Goal: Task Accomplishment & Management: Use online tool/utility

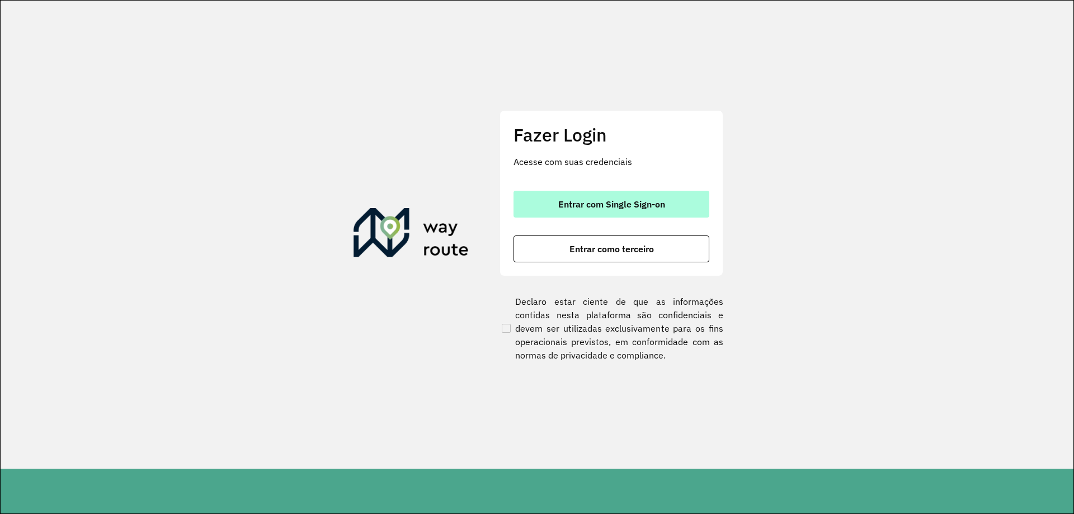
click at [602, 201] on span "Entrar com Single Sign-on" at bounding box center [611, 204] width 107 height 9
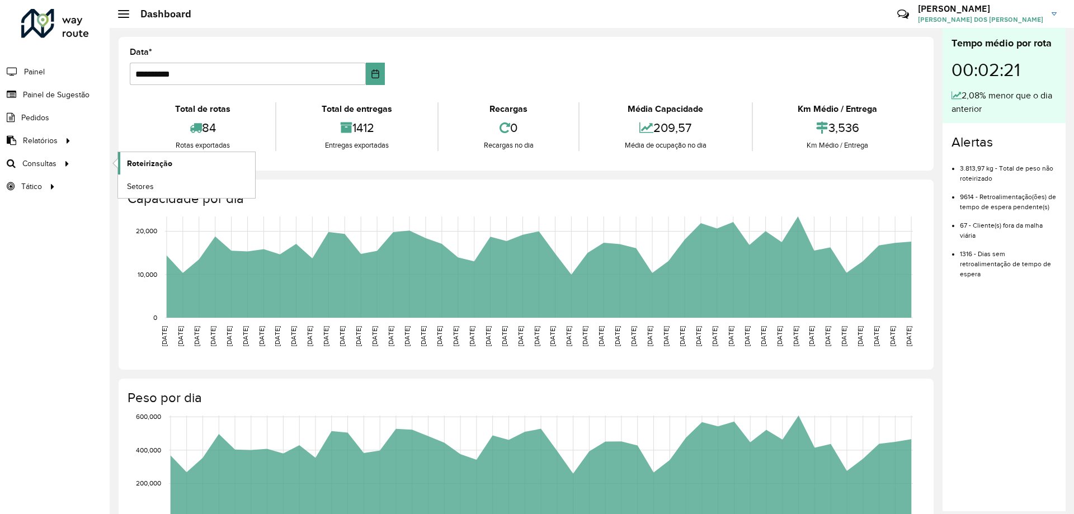
click at [143, 164] on span "Roteirização" at bounding box center [149, 164] width 45 height 12
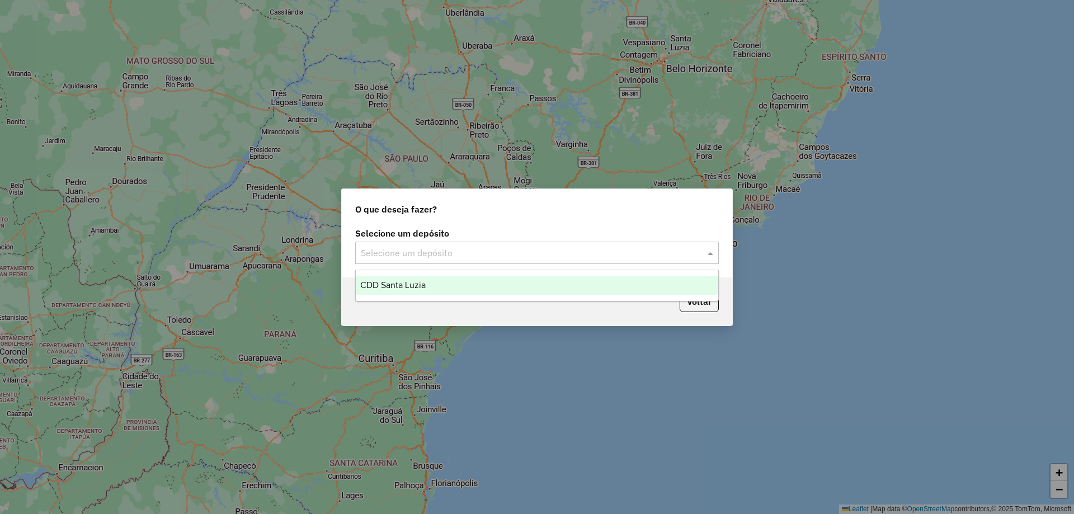
click at [534, 260] on div "Selecione um depósito" at bounding box center [537, 253] width 364 height 22
click at [425, 285] on span "CDD Santa Luzia" at bounding box center [392, 285] width 65 height 10
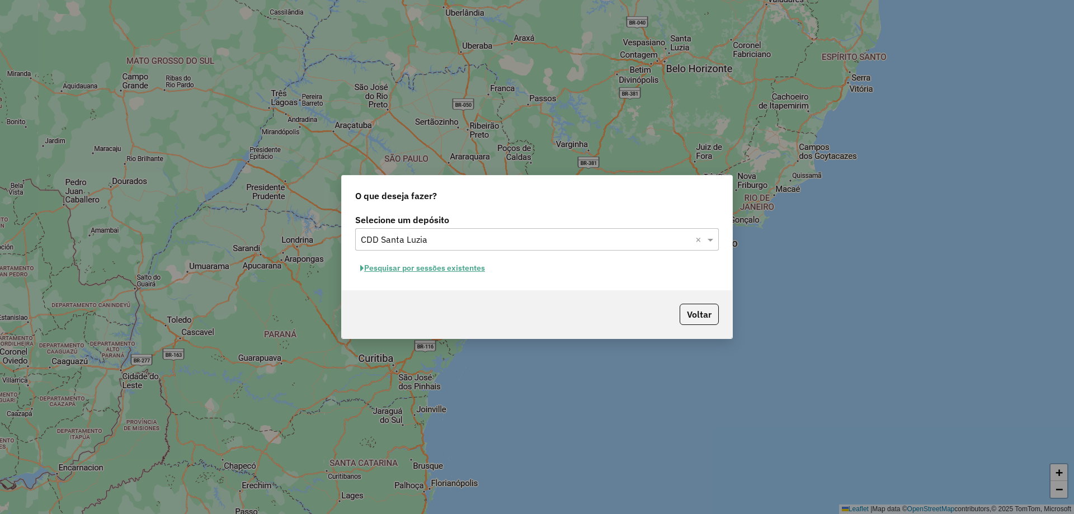
click at [467, 269] on button "Pesquisar por sessões existentes" at bounding box center [422, 268] width 135 height 17
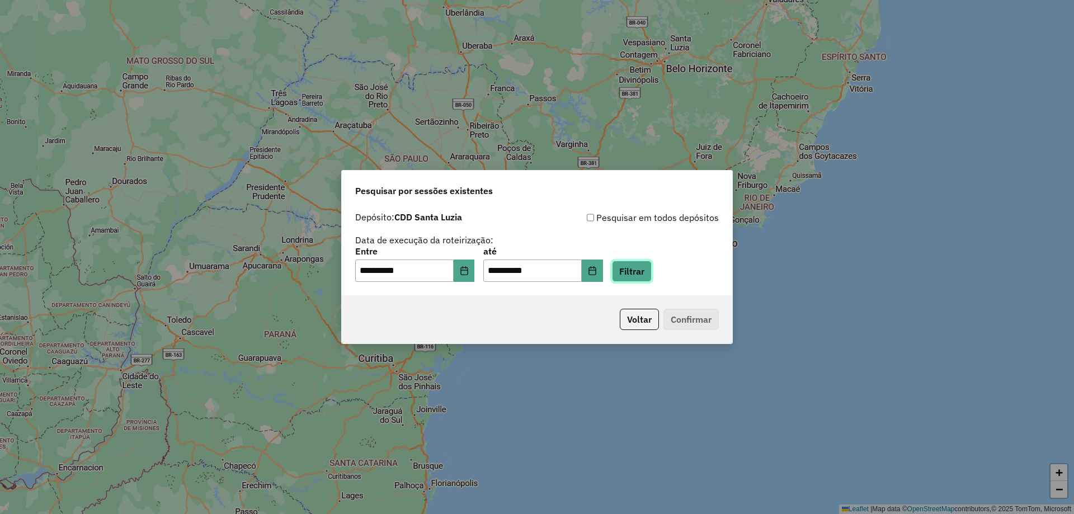
click at [638, 267] on button "Filtrar" at bounding box center [632, 271] width 40 height 21
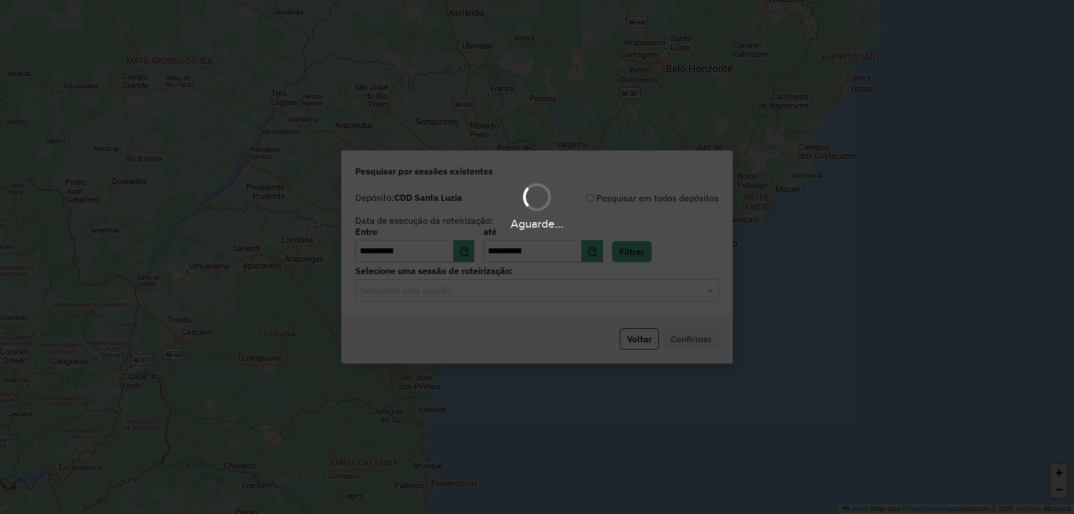
click at [461, 292] on input "text" at bounding box center [526, 290] width 330 height 13
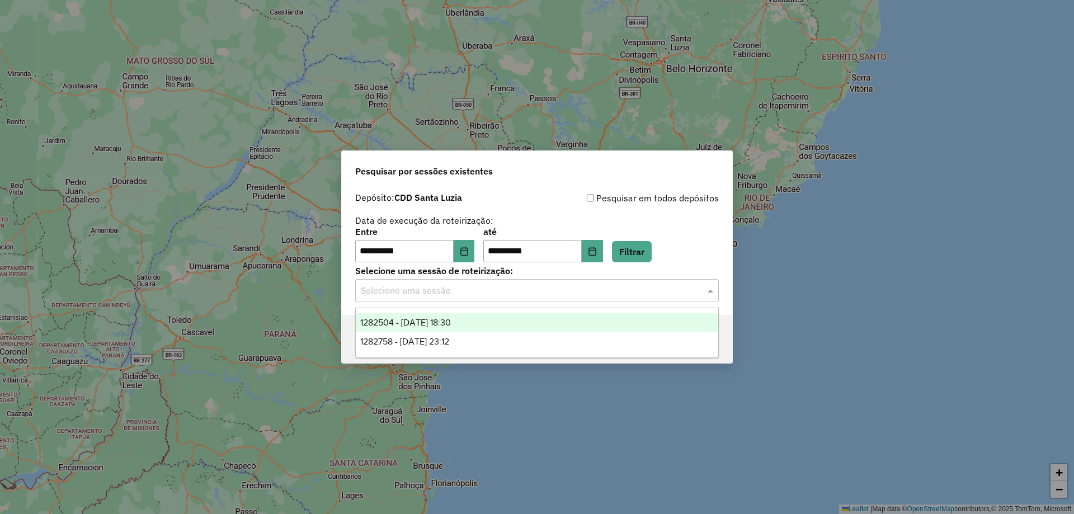
click at [451, 324] on span "1282504 - 25/09/2025 18:30" at bounding box center [405, 323] width 91 height 10
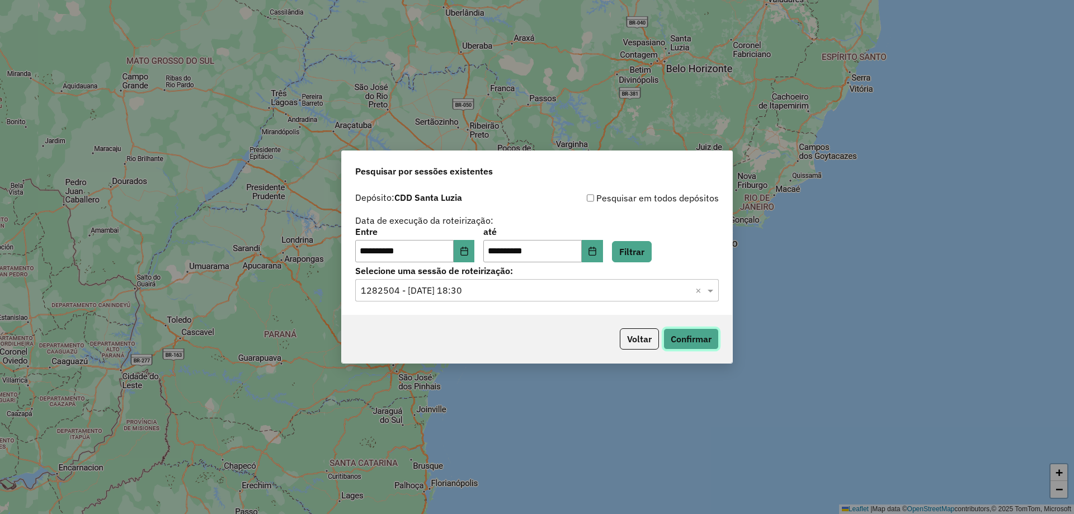
click at [680, 335] on button "Confirmar" at bounding box center [691, 338] width 55 height 21
click at [491, 299] on div "Selecione uma sessão × 1282504 - 25/09/2025 18:30 ×" at bounding box center [537, 290] width 364 height 22
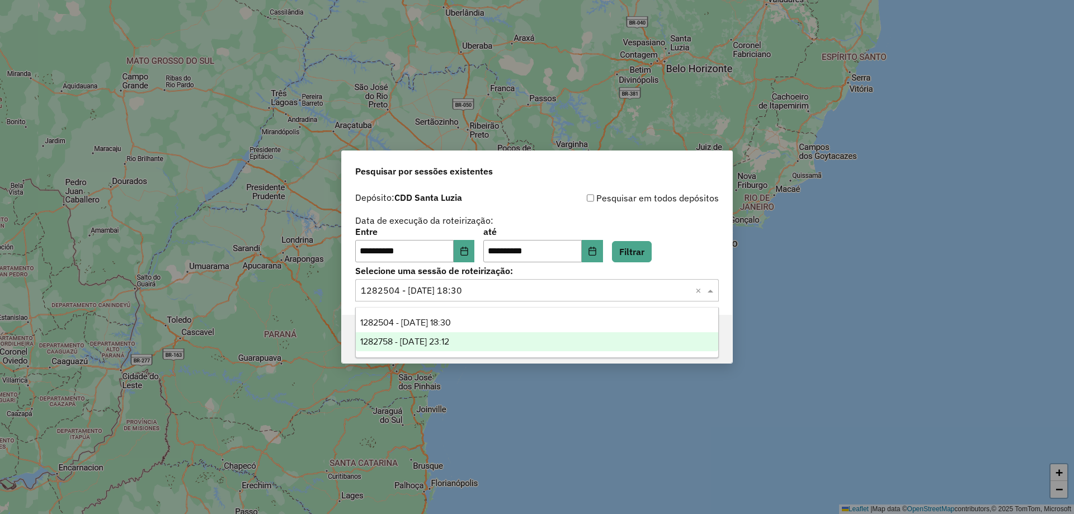
click at [449, 340] on span "1282758 - 25/09/2025 23:12" at bounding box center [404, 342] width 89 height 10
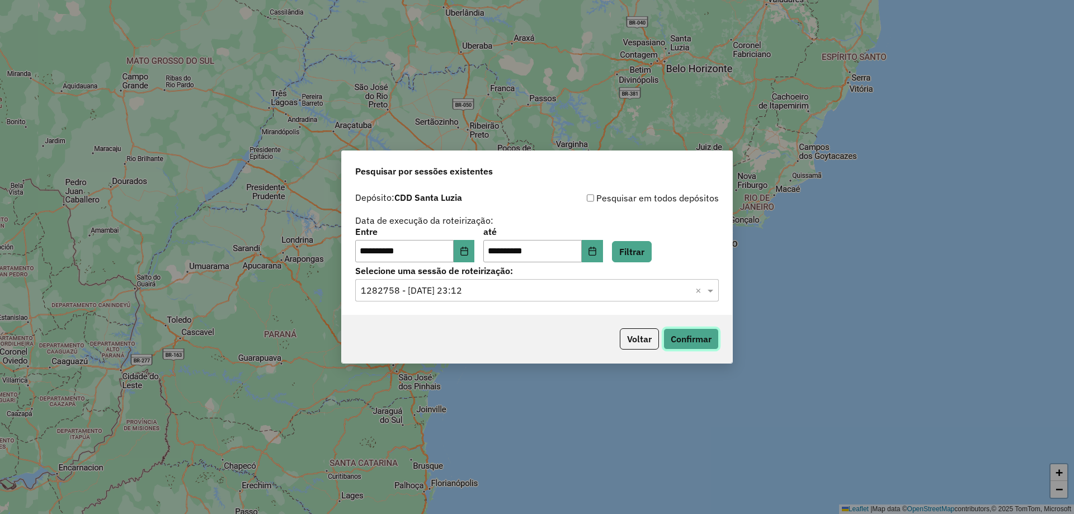
click at [681, 335] on button "Confirmar" at bounding box center [691, 338] width 55 height 21
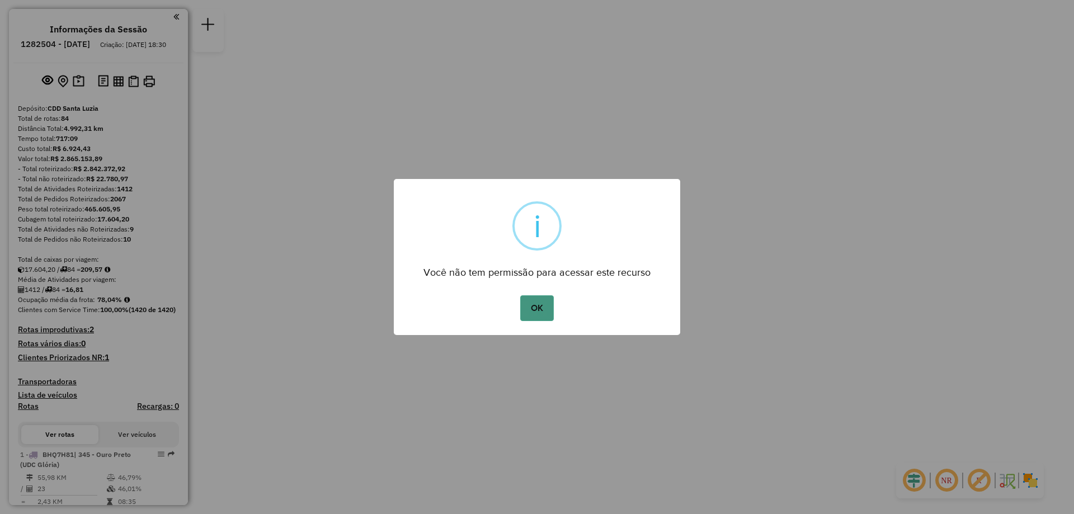
click at [531, 313] on button "OK" at bounding box center [536, 308] width 33 height 26
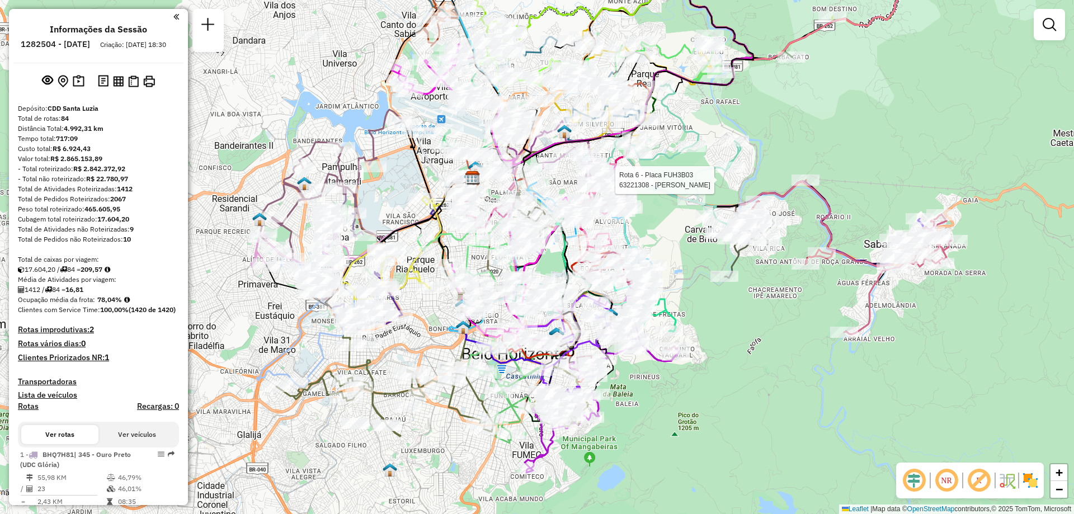
select select "**********"
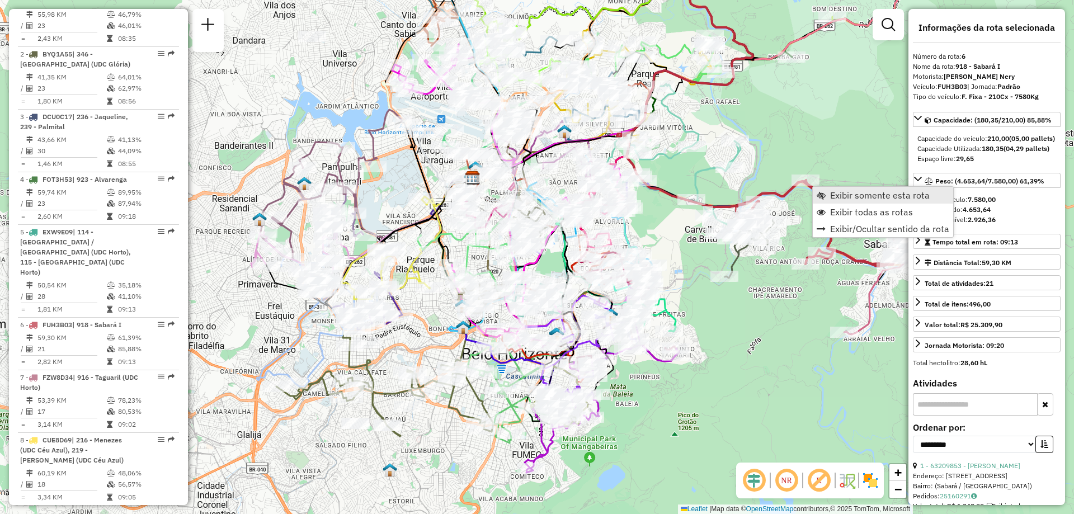
scroll to position [772, 0]
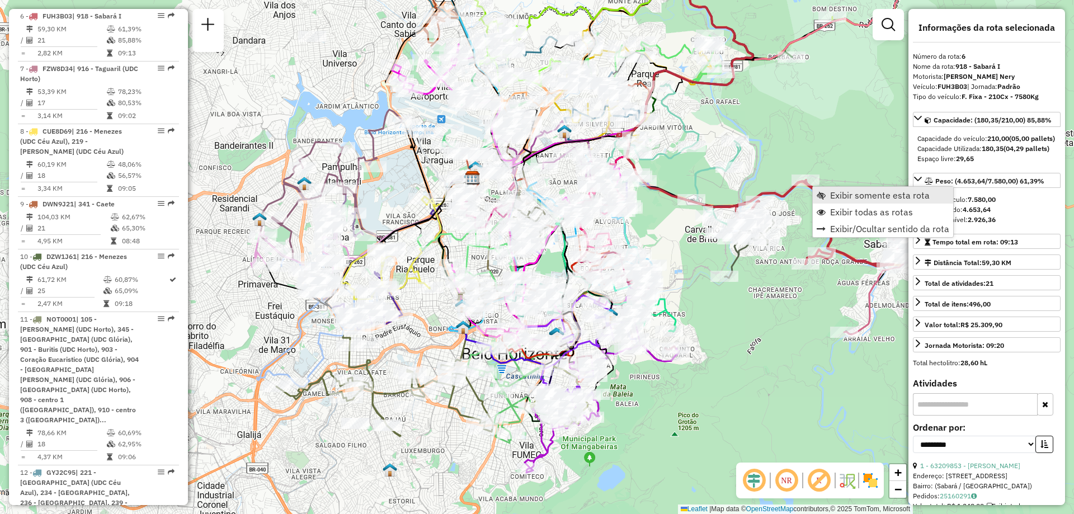
click at [865, 196] on span "Exibir somente esta rota" at bounding box center [880, 195] width 100 height 9
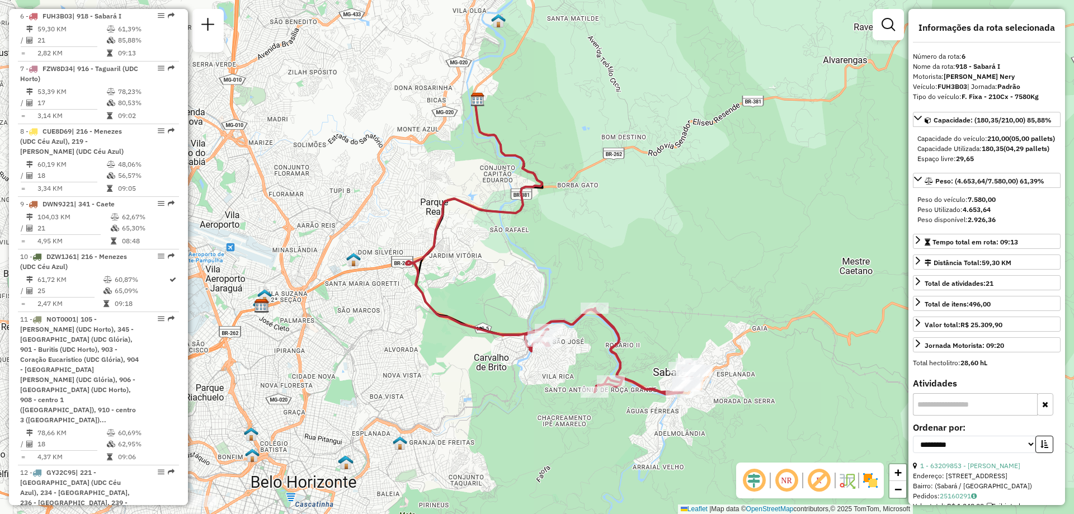
drag, startPoint x: 491, startPoint y: 415, endPoint x: 785, endPoint y: 86, distance: 441.0
click at [785, 86] on div "Janela de atendimento Grade de atendimento Capacidade Transportadoras Veículos …" at bounding box center [537, 257] width 1074 height 514
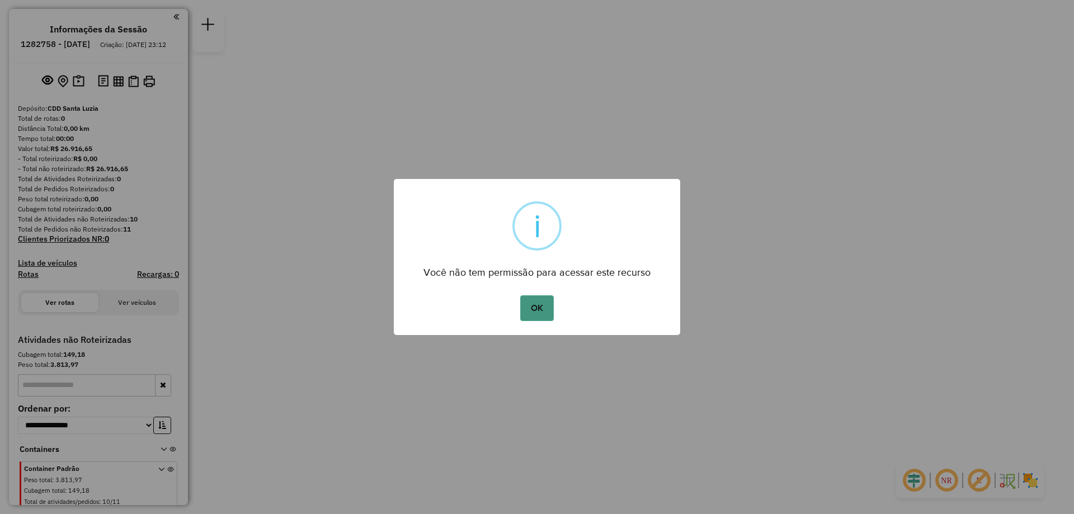
click at [533, 307] on button "OK" at bounding box center [536, 308] width 33 height 26
